Goal: Contribute content: Contribute content

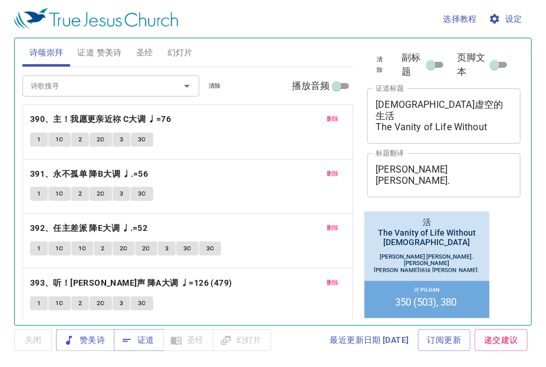
click at [326, 114] on span "删除" at bounding box center [332, 119] width 12 height 11
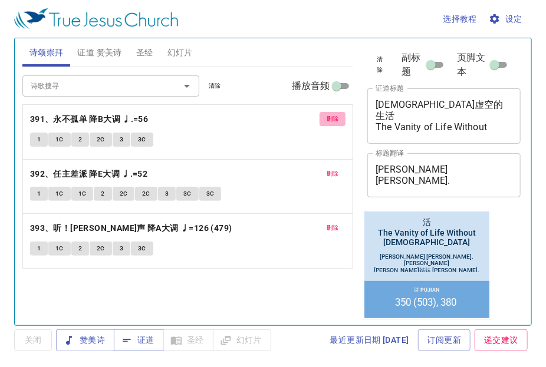
click at [323, 114] on button "删除" at bounding box center [332, 119] width 27 height 14
click at [323, 167] on button "删除" at bounding box center [332, 174] width 27 height 14
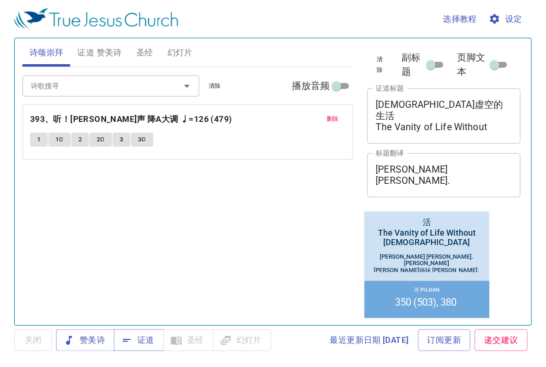
click at [323, 114] on button "删除" at bounding box center [332, 119] width 27 height 14
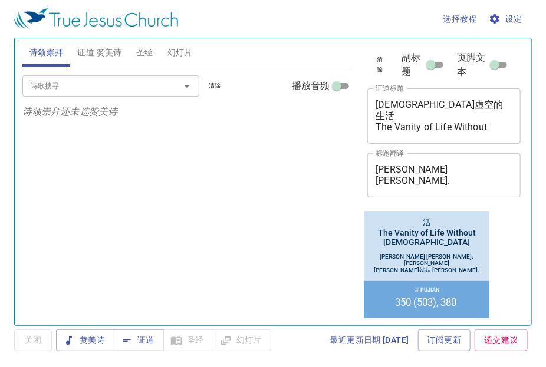
click at [104, 80] on input "诗歌搜寻" at bounding box center [93, 86] width 135 height 14
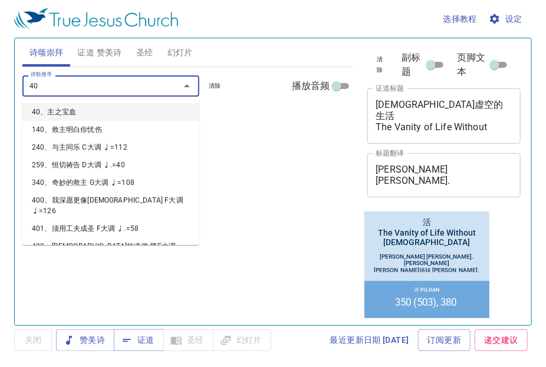
type input "401"
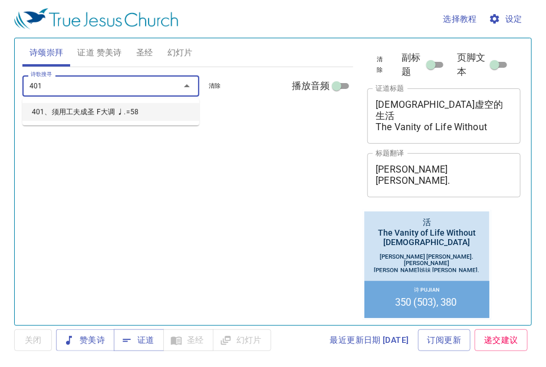
click at [87, 112] on li "401、须用工夫成圣 F大调 ♩.=58" at bounding box center [110, 112] width 177 height 18
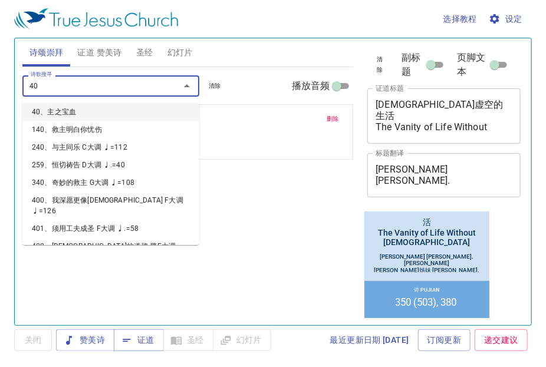
type input "402"
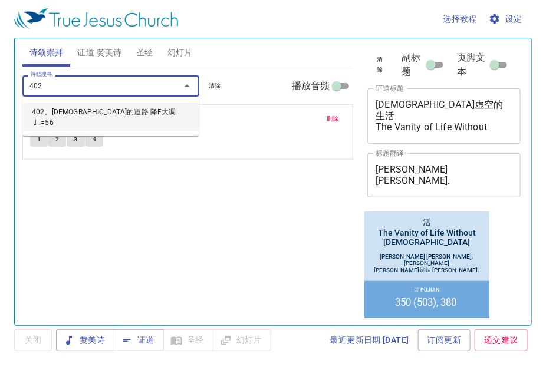
click at [90, 113] on li "402、[DEMOGRAPHIC_DATA]的道路 降F大调 ♩.=56" at bounding box center [110, 117] width 177 height 28
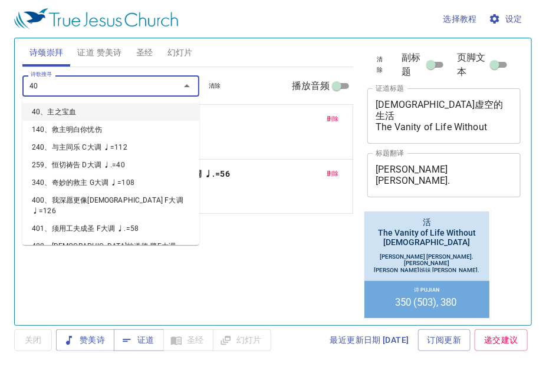
type input "403"
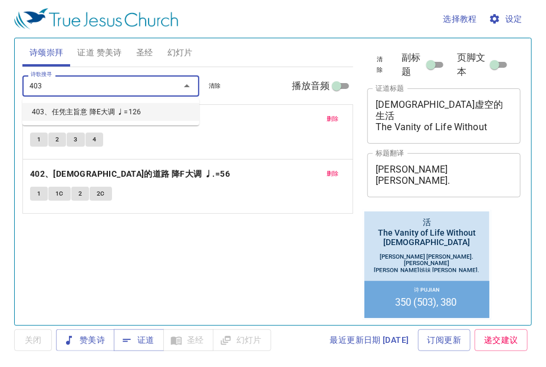
click at [90, 113] on li "403、任凭主旨意 降E大调 ♩=126" at bounding box center [110, 112] width 177 height 18
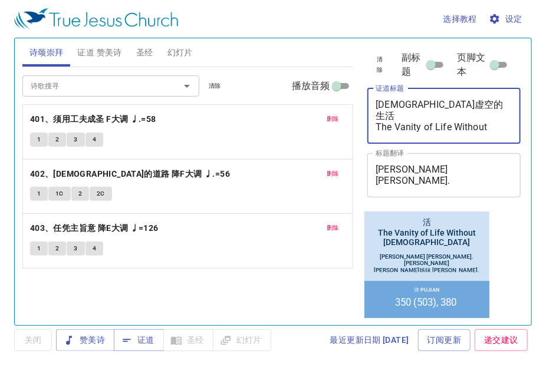
drag, startPoint x: 447, startPoint y: 120, endPoint x: 335, endPoint y: 118, distance: 112.0
click at [335, 118] on div "诗颂崇拜 证道 赞美诗 圣经 幻灯片 诗歌搜寻 诗歌搜寻 清除 播放音频 删除 401、须用工夫成圣 F大调 ♩.=58 1 2 3 4 删除 402、[DE…" at bounding box center [273, 177] width 510 height 287
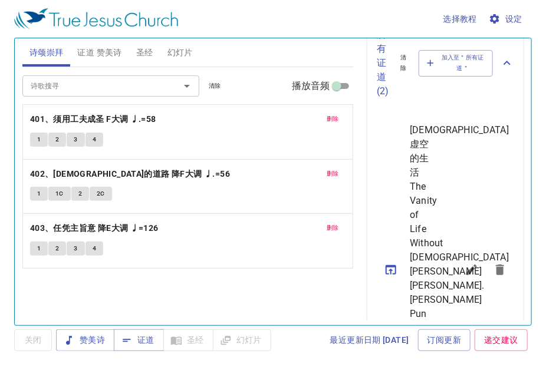
scroll to position [471, 0]
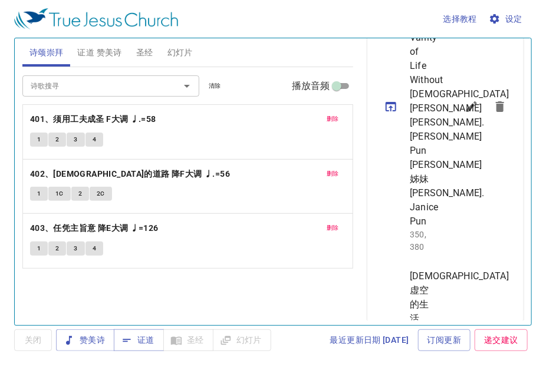
click at [464, 114] on icon "sermon lineup list" at bounding box center [471, 107] width 14 height 14
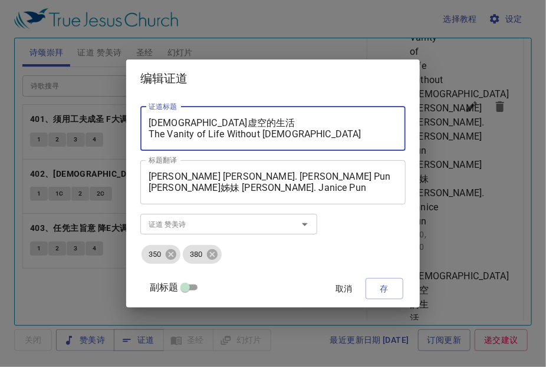
drag, startPoint x: 237, startPoint y: 120, endPoint x: 118, endPoint y: 117, distance: 119.6
click at [118, 117] on div "编辑证道 证道标题 无神虚空的生活 The Vanity of Life Without [DEMOGRAPHIC_DATA] 证道标题 标题翻译 [PERS…" at bounding box center [273, 183] width 546 height 367
click at [257, 142] on div "拉撒路复活的[DEMOGRAPHIC_DATA]迹 The Vanity of Life Without [DEMOGRAPHIC_DATA] 证道标题" at bounding box center [272, 129] width 265 height 44
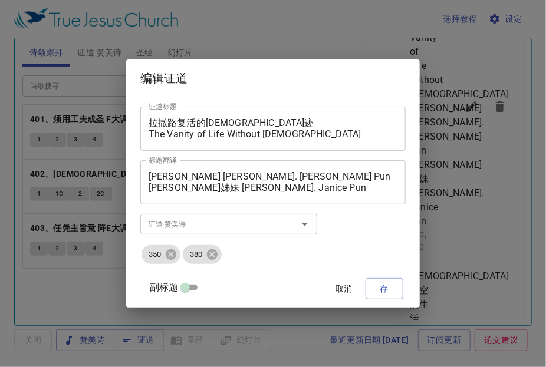
click at [257, 142] on div "拉撒路复活的[DEMOGRAPHIC_DATA]迹 The Vanity of Life Without [DEMOGRAPHIC_DATA] 证道标题" at bounding box center [272, 129] width 265 height 44
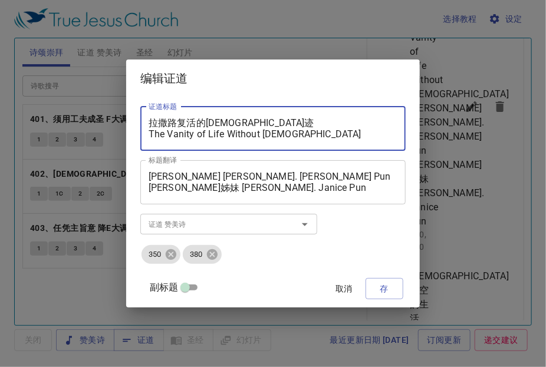
click at [262, 131] on textarea "拉撒路复活的[DEMOGRAPHIC_DATA]迹 The Vanity of Life Without [DEMOGRAPHIC_DATA]" at bounding box center [272, 128] width 249 height 22
type textarea "拉撒路复活的神迹 Mukjizat Kebangkitan Lazarus"
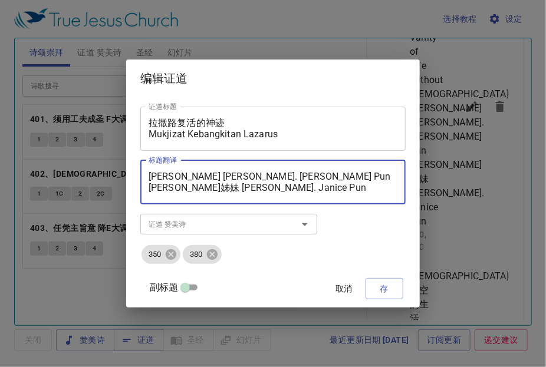
drag, startPoint x: 193, startPoint y: 176, endPoint x: 157, endPoint y: 170, distance: 36.4
click at [157, 170] on div "[PERSON_NAME] [PERSON_NAME]. [PERSON_NAME] Pun [PERSON_NAME]姊妹 [PERSON_NAME]. […" at bounding box center [272, 182] width 265 height 44
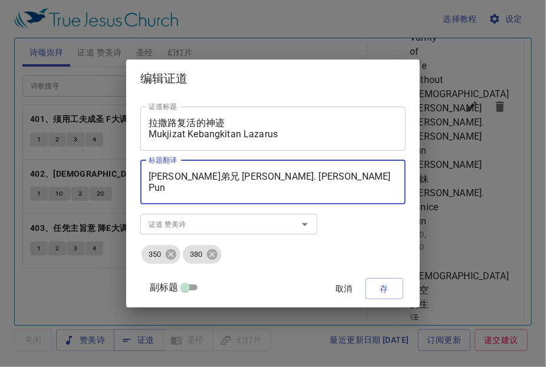
click at [282, 170] on div "[PERSON_NAME]弟兄 [PERSON_NAME]. [PERSON_NAME] Pun [PERSON_NAME]姊妹 [PERSON_NAME].…" at bounding box center [272, 182] width 265 height 44
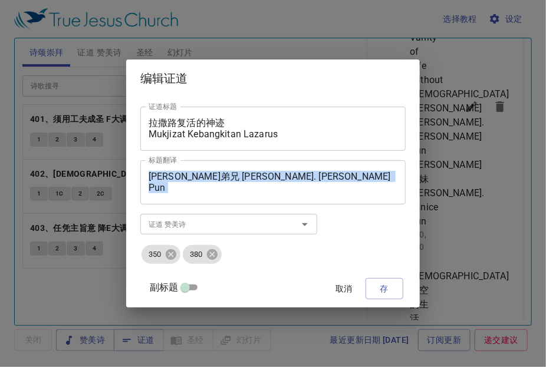
click at [282, 170] on div "[PERSON_NAME]弟兄 [PERSON_NAME]. [PERSON_NAME] Pun [PERSON_NAME]姊妹 [PERSON_NAME].…" at bounding box center [272, 182] width 265 height 44
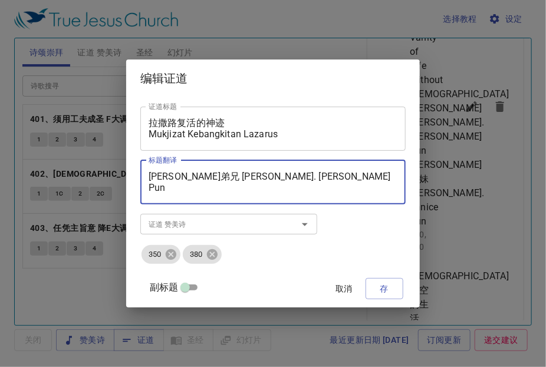
drag, startPoint x: 271, startPoint y: 174, endPoint x: 295, endPoint y: 174, distance: 23.6
click at [295, 174] on textarea "[PERSON_NAME]弟兄 [PERSON_NAME]. [PERSON_NAME] Pun [PERSON_NAME]姊妹 [PERSON_NAME].…" at bounding box center [272, 182] width 249 height 22
drag, startPoint x: 191, startPoint y: 191, endPoint x: 150, endPoint y: 191, distance: 40.7
click at [150, 191] on div "证道标题 拉撒路复活的神迹 Mukjizat Kebangkitan Lazarus 证道标题 标题翻译 [PERSON_NAME]弟兄 Sdra. [PER…" at bounding box center [272, 202] width 293 height 210
drag, startPoint x: 237, startPoint y: 190, endPoint x: 295, endPoint y: 190, distance: 58.3
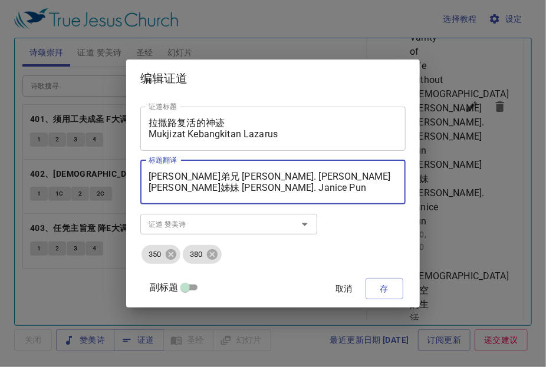
click at [295, 190] on textarea "[PERSON_NAME]弟兄 [PERSON_NAME]. [PERSON_NAME] [PERSON_NAME]姊妹 [PERSON_NAME]. Jan…" at bounding box center [272, 182] width 249 height 22
type textarea "[PERSON_NAME]弟兄 [PERSON_NAME]. [PERSON_NAME] [PERSON_NAME]姊妹 [PERSON_NAME]. [PE…"
click at [177, 249] on icon at bounding box center [170, 254] width 13 height 13
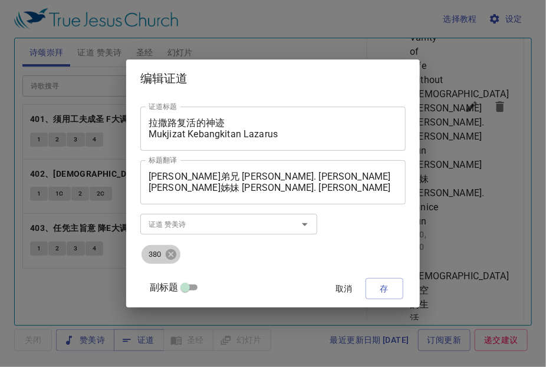
click at [177, 249] on icon at bounding box center [170, 254] width 13 height 13
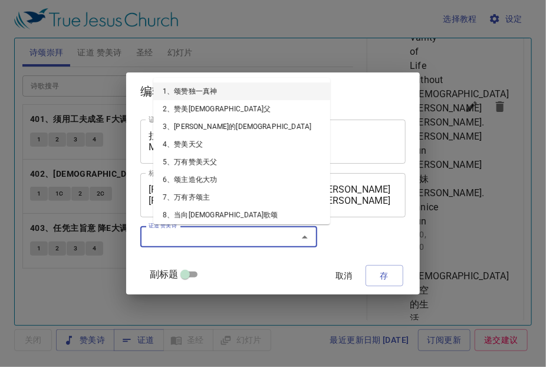
click at [184, 241] on input "证道 赞美诗" at bounding box center [211, 237] width 135 height 14
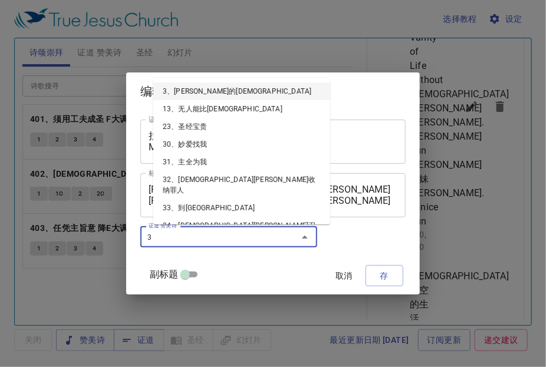
type input "38"
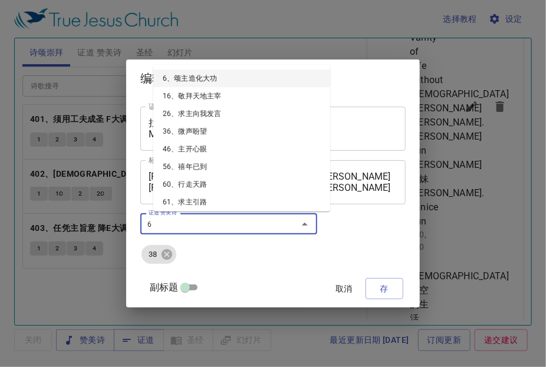
type input "64"
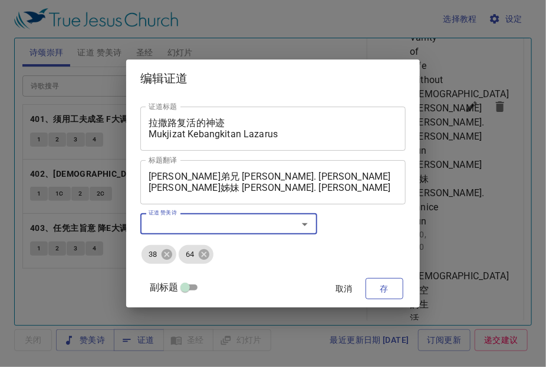
click at [389, 283] on button "存" at bounding box center [384, 289] width 38 height 22
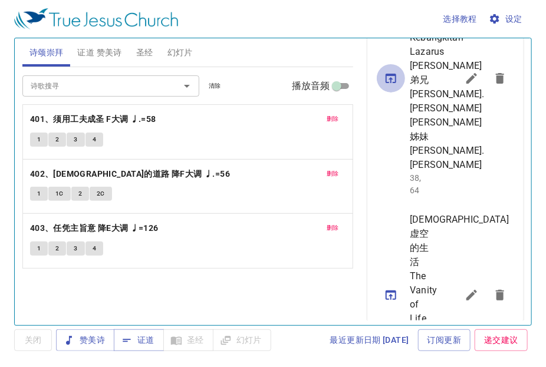
click at [393, 83] on icon "sermon lineup list" at bounding box center [390, 78] width 11 height 9
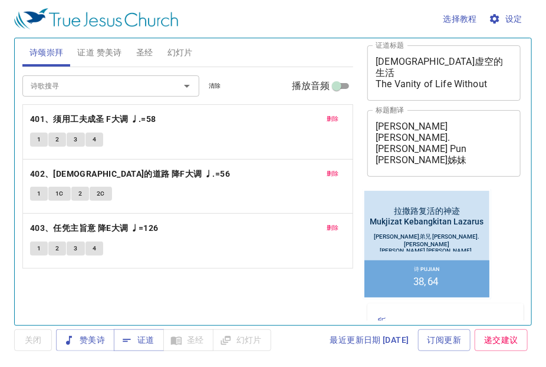
scroll to position [42, 0]
click at [458, 143] on textarea "[PERSON_NAME]弟兄 [PERSON_NAME]. [PERSON_NAME] [PERSON_NAME]姊妹 [PERSON_NAME]. [PE…" at bounding box center [443, 143] width 137 height 45
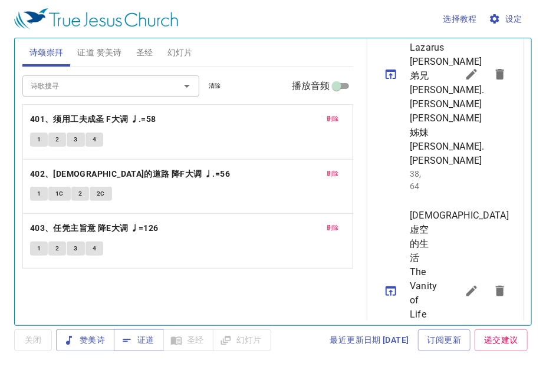
scroll to position [573, 0]
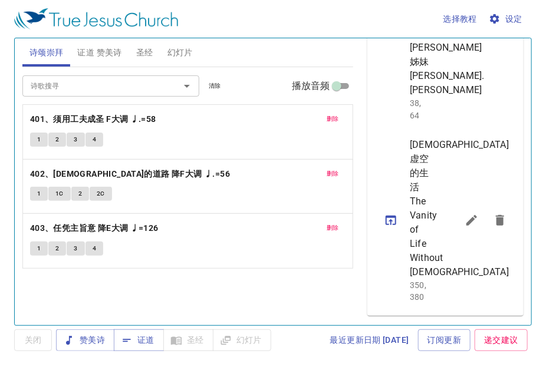
click at [467, 11] on icon "sermon lineup list" at bounding box center [471, 3] width 14 height 14
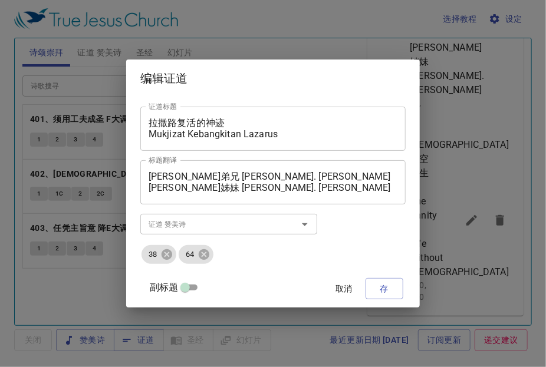
click at [245, 176] on textarea "[PERSON_NAME]弟兄 [PERSON_NAME]. [PERSON_NAME] [PERSON_NAME]姊妹 [PERSON_NAME]. [PE…" at bounding box center [272, 182] width 249 height 22
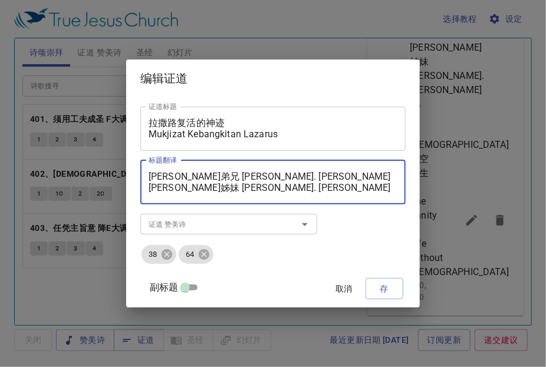
click at [245, 176] on textarea "[PERSON_NAME]弟兄 [PERSON_NAME]. [PERSON_NAME] [PERSON_NAME]姊妹 [PERSON_NAME]. [PE…" at bounding box center [272, 182] width 249 height 22
type textarea "[PERSON_NAME]弟兄 [PERSON_NAME]. [PERSON_NAME] [PERSON_NAME]姊妹 Sdri. [PERSON_NAME]"
click at [383, 282] on button "存" at bounding box center [384, 289] width 38 height 22
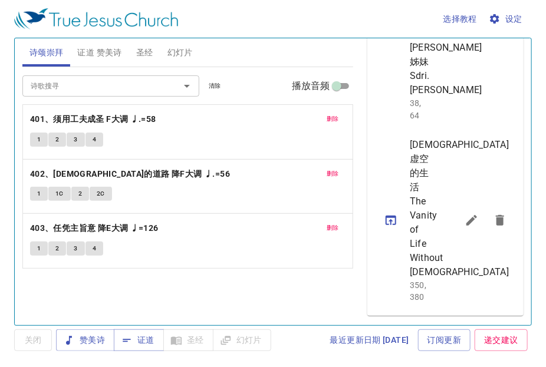
click at [390, 18] on button "sermon lineup list" at bounding box center [391, 3] width 28 height 28
click at [457, 206] on button "sermon lineup list" at bounding box center [471, 220] width 28 height 28
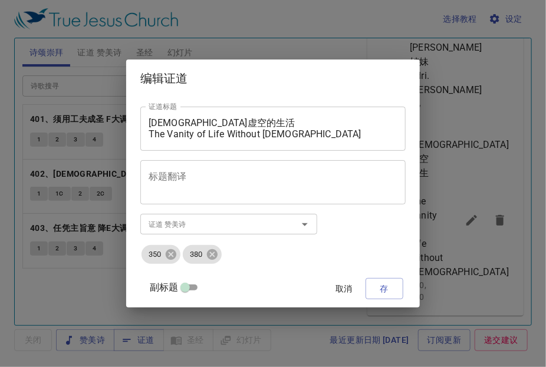
click at [335, 286] on span "取消" at bounding box center [344, 289] width 28 height 15
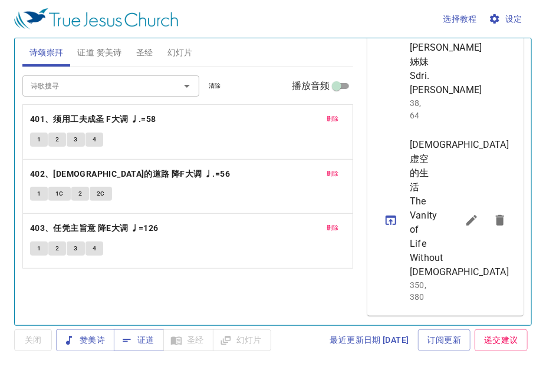
scroll to position [384, 0]
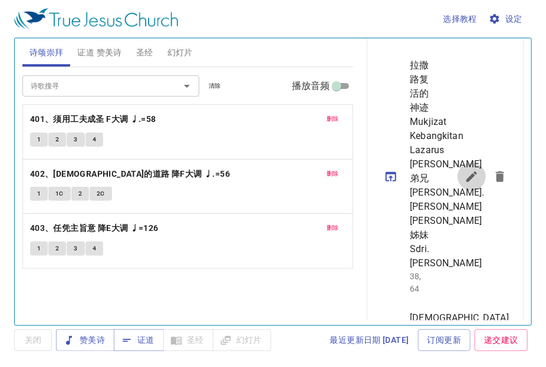
click at [457, 191] on button "sermon lineup list" at bounding box center [471, 177] width 28 height 28
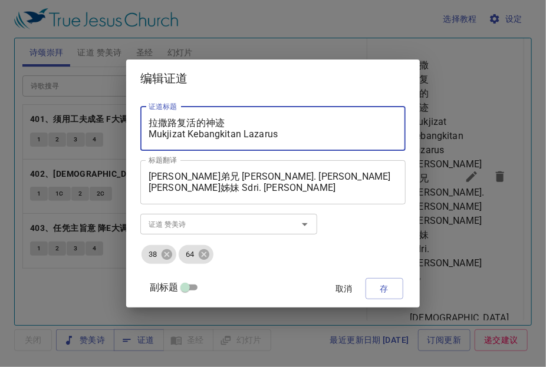
drag, startPoint x: 323, startPoint y: 138, endPoint x: 28, endPoint y: 84, distance: 300.0
click at [28, 84] on div "编辑证道 证道标题 拉撒路复活的神迹 Mukjizat Kebangkitan Lazarus 证道标题 标题翻译 [PERSON_NAME]弟兄 [PERS…" at bounding box center [273, 183] width 546 height 367
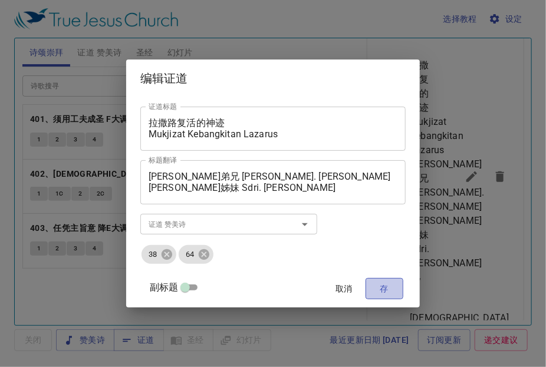
click at [375, 285] on span "存" at bounding box center [384, 289] width 19 height 15
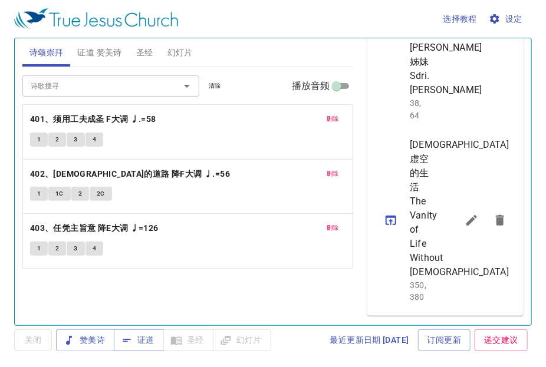
scroll to position [797, 0]
click at [471, 206] on button "sermon lineup list" at bounding box center [471, 220] width 28 height 28
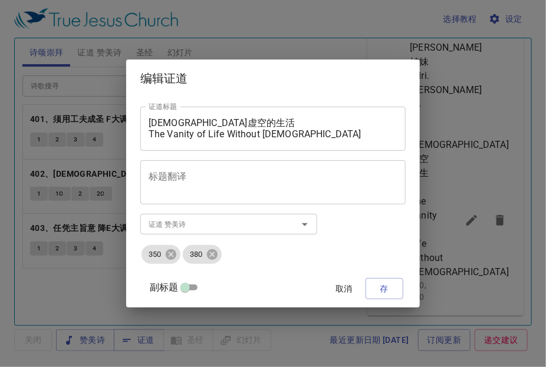
drag, startPoint x: 319, startPoint y: 143, endPoint x: 193, endPoint y: 109, distance: 130.5
click at [193, 109] on div "[DEMOGRAPHIC_DATA]虚空的生活 The Vanity of Life Without [DEMOGRAPHIC_DATA] 证道标题" at bounding box center [272, 129] width 265 height 44
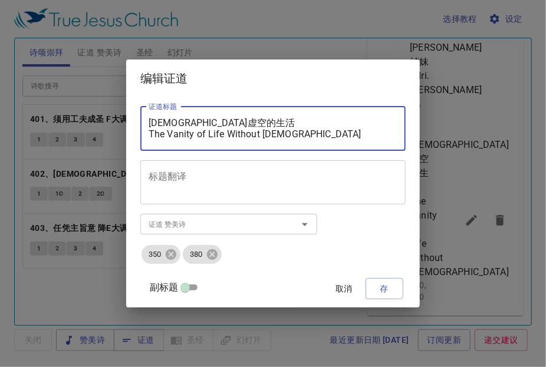
paste textarea "拉撒路复活的神迹 Mukjizat Kebangkitan Lazarus"
type textarea "拉撒路复活的神迹 Mukjizat Kebangkitan Lazarus[DEMOGRAPHIC_DATA]虚空的生活 The Vanity of Life…"
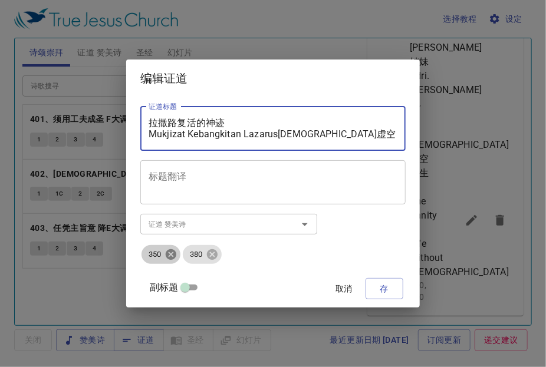
drag, startPoint x: 186, startPoint y: 246, endPoint x: 184, endPoint y: 252, distance: 6.7
click at [186, 248] on ul "350 380" at bounding box center [272, 254] width 265 height 21
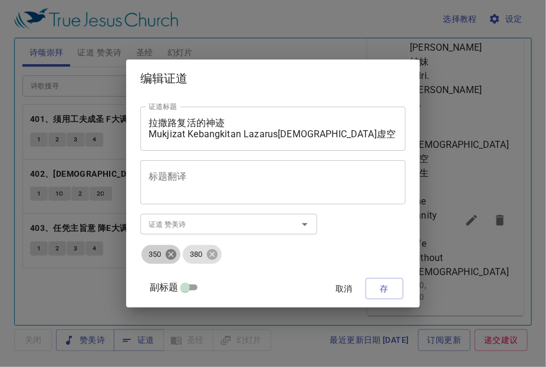
click at [176, 252] on icon at bounding box center [171, 254] width 11 height 11
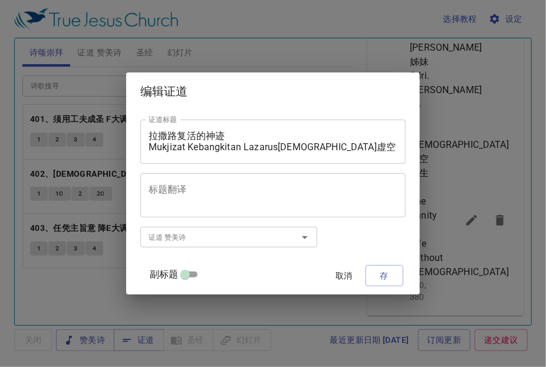
click at [189, 246] on div "证道 赞美诗" at bounding box center [228, 237] width 177 height 21
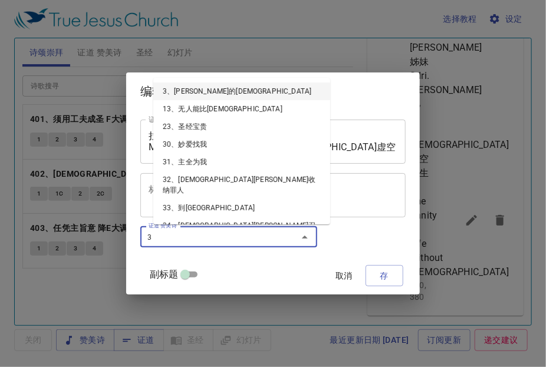
type input "38"
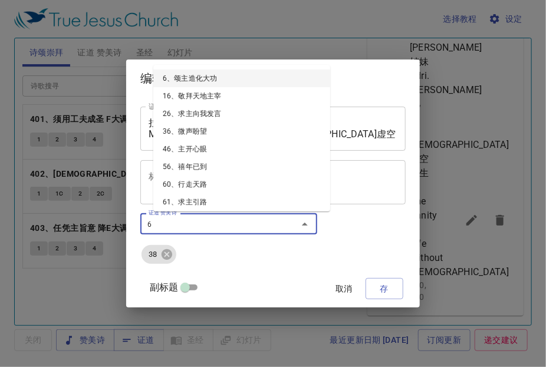
type input "64"
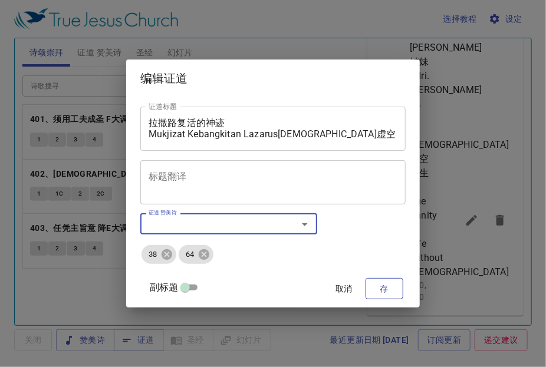
click at [375, 289] on span "存" at bounding box center [384, 289] width 19 height 15
